Goal: Task Accomplishment & Management: Use online tool/utility

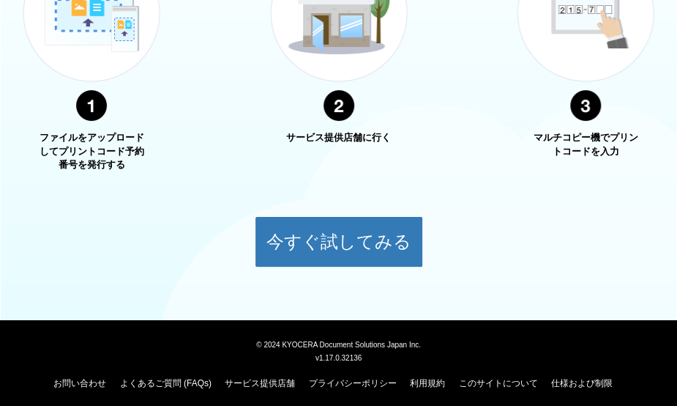
scroll to position [647, 0]
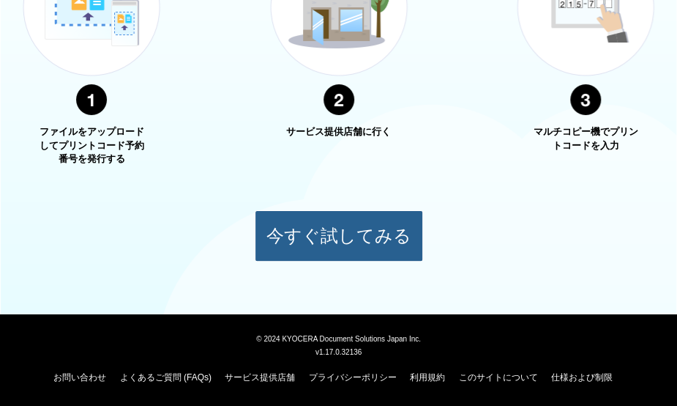
click at [306, 229] on button "今すぐ試してみる" at bounding box center [339, 235] width 168 height 51
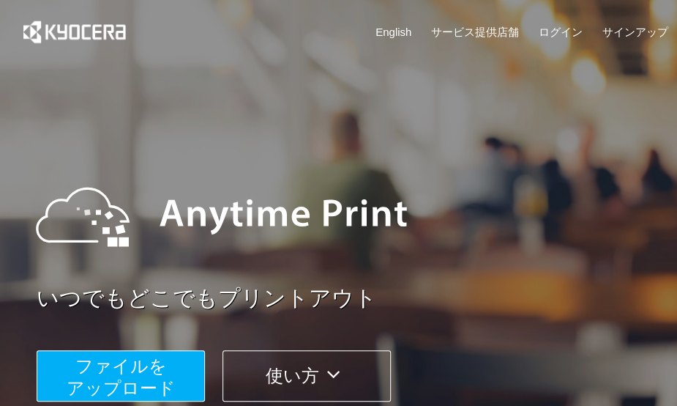
click at [363, 195] on img at bounding box center [221, 217] width 400 height 132
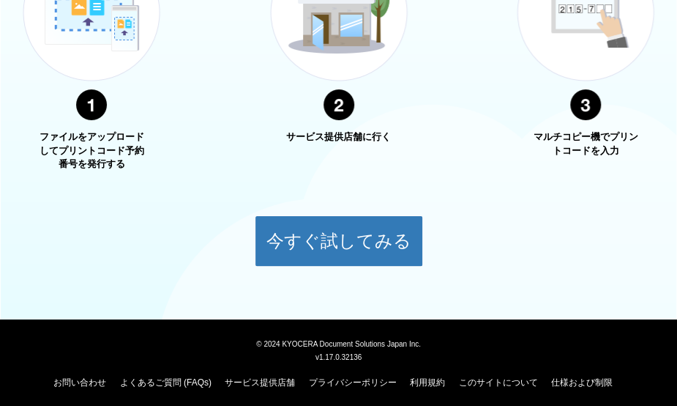
scroll to position [647, 0]
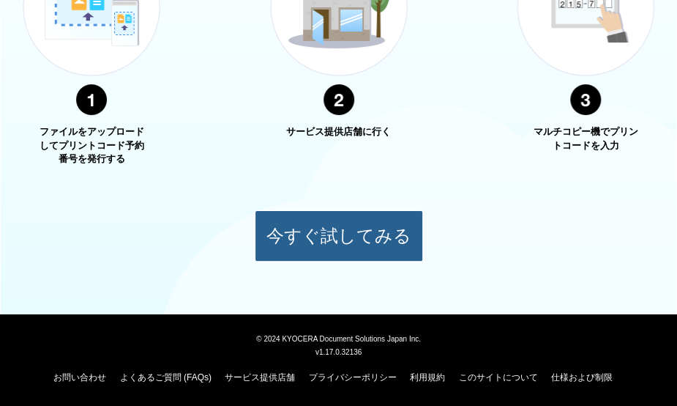
click at [359, 231] on button "今すぐ試してみる" at bounding box center [339, 235] width 168 height 51
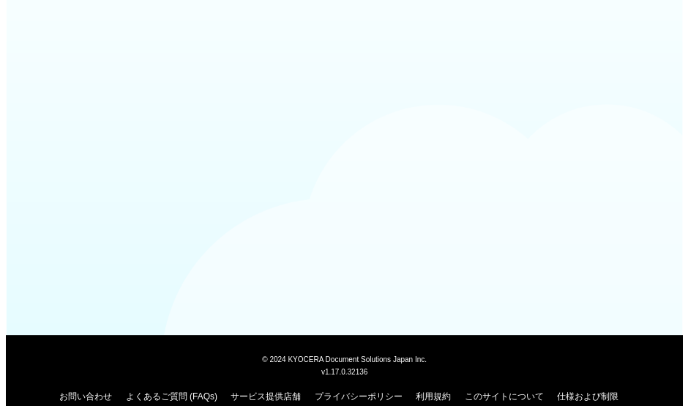
scroll to position [163, 0]
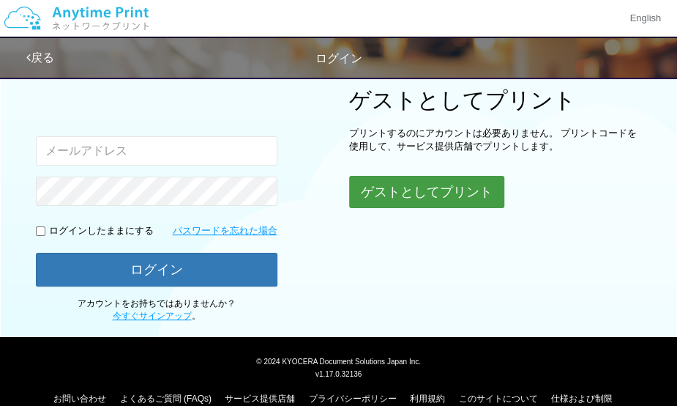
click at [368, 201] on button "ゲストとしてプリント" at bounding box center [426, 192] width 155 height 32
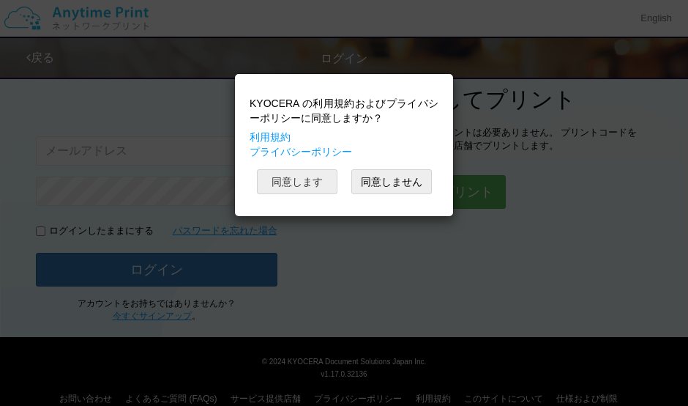
click at [309, 176] on button "同意します" at bounding box center [297, 181] width 81 height 25
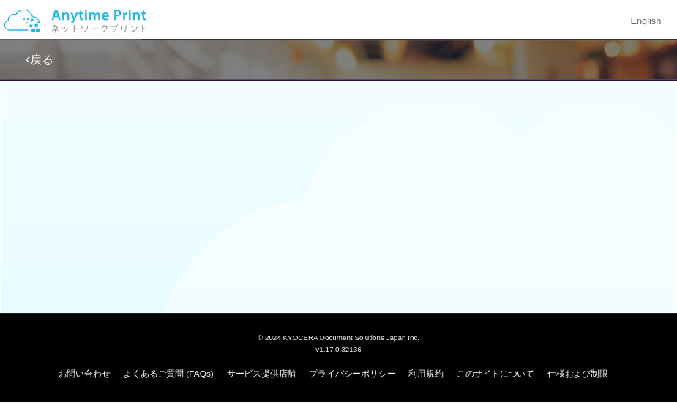
scroll to position [163, 0]
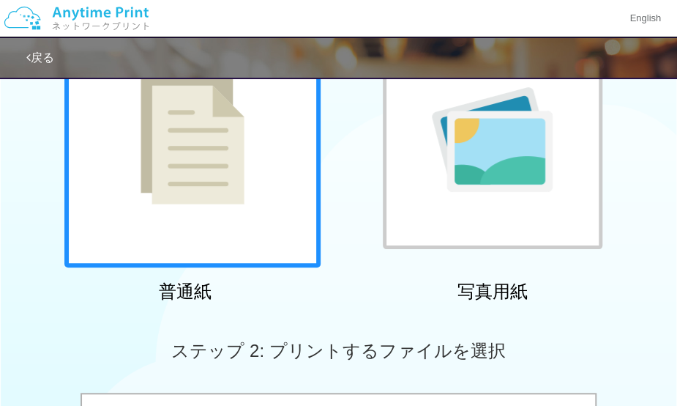
click at [338, 282] on div "普通紙 写真用紙" at bounding box center [339, 159] width 564 height 297
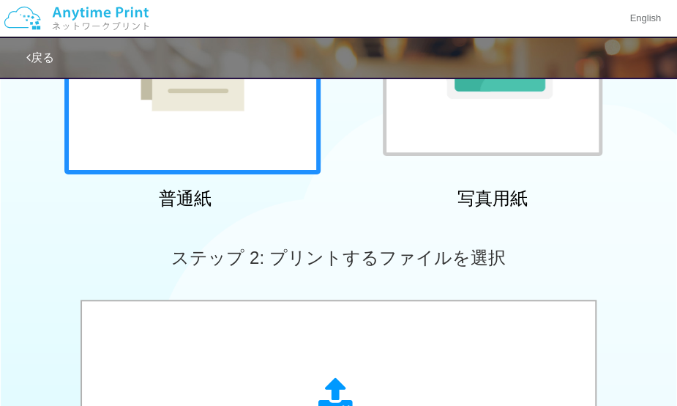
scroll to position [456, 0]
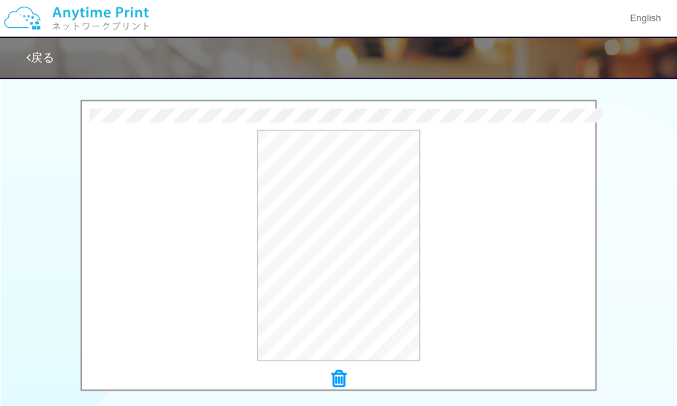
click at [337, 376] on icon at bounding box center [339, 378] width 15 height 19
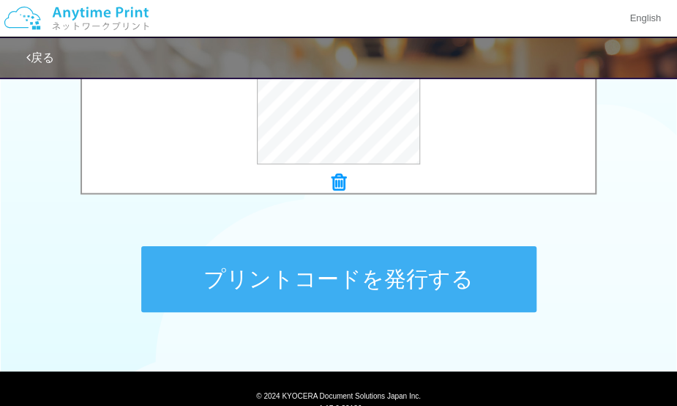
scroll to position [707, 0]
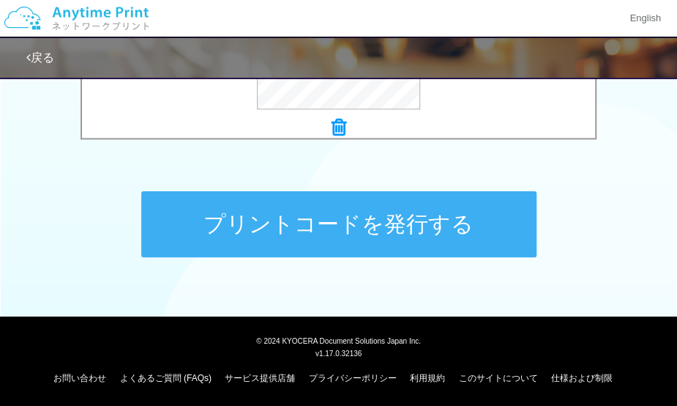
click at [292, 227] on button "プリントコードを発行する" at bounding box center [338, 224] width 395 height 66
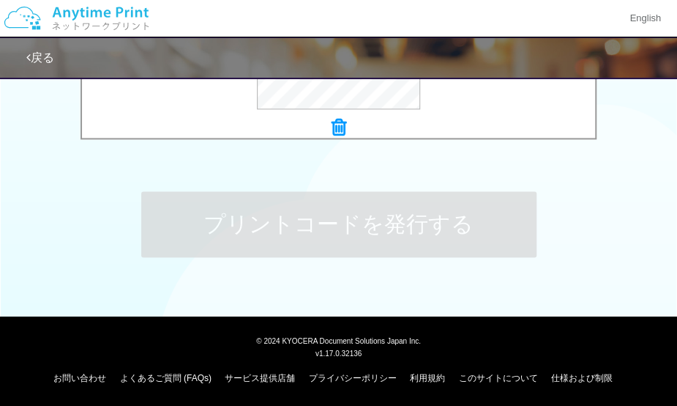
scroll to position [0, 0]
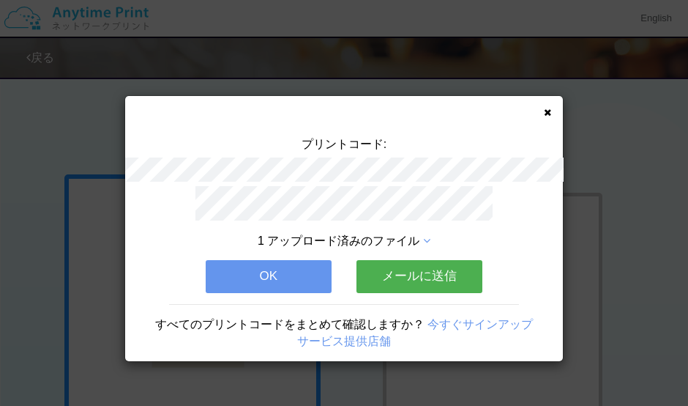
click at [252, 279] on button "OK" at bounding box center [269, 276] width 126 height 32
